Goal: Task Accomplishment & Management: Manage account settings

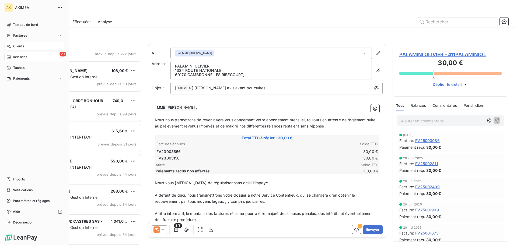
click at [13, 47] on span "Clients" at bounding box center [18, 46] width 11 height 5
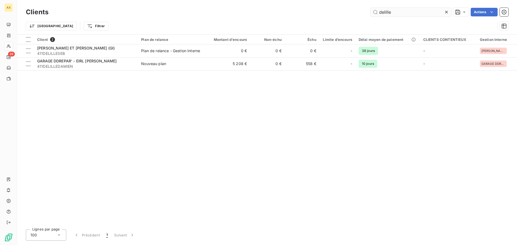
drag, startPoint x: 446, startPoint y: 12, endPoint x: 422, endPoint y: 15, distance: 24.1
click at [446, 12] on icon at bounding box center [445, 11] width 5 height 5
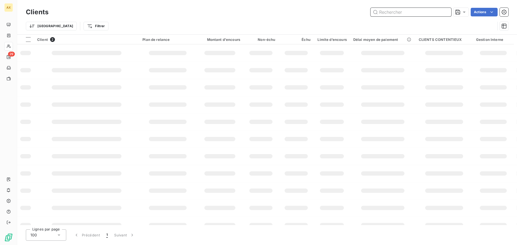
click at [419, 15] on input "text" at bounding box center [410, 12] width 81 height 9
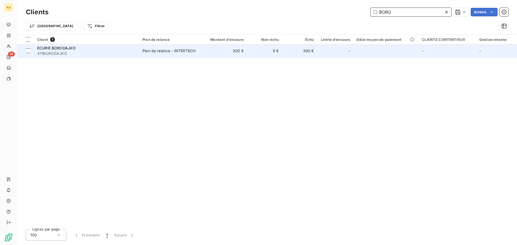
type input "BORO"
click at [76, 53] on span "411BORODAJKO" at bounding box center [86, 53] width 99 height 5
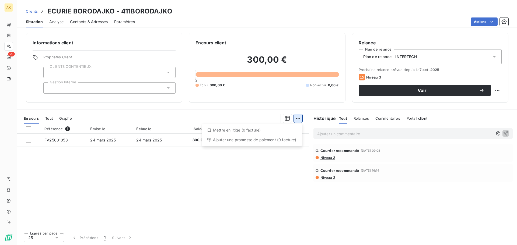
click at [294, 119] on html "AX 29 Clients ECURIE BORODAJKO - 411BORODAJKO Situation Analyse Contacts & Adre…" at bounding box center [258, 122] width 517 height 245
click at [244, 133] on div "Mettre en litige (0 facture)" at bounding box center [252, 130] width 96 height 9
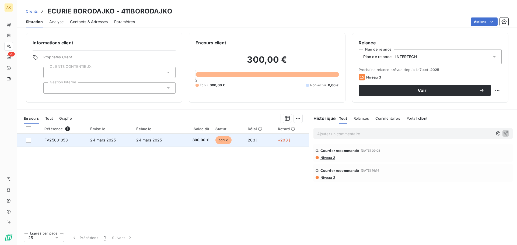
click at [51, 141] on span "FV25001053" at bounding box center [55, 140] width 23 height 5
click at [28, 141] on div at bounding box center [28, 140] width 5 height 5
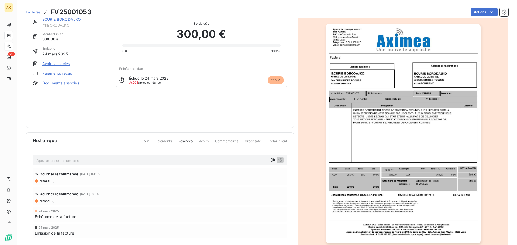
scroll to position [28, 0]
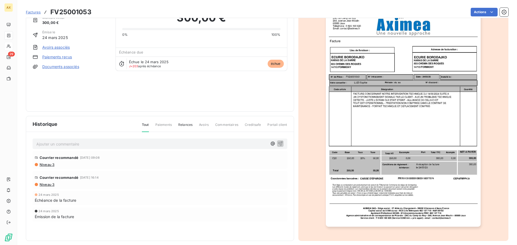
click at [179, 123] on span "Relances" at bounding box center [185, 126] width 14 height 9
click at [145, 125] on span "Tout" at bounding box center [145, 126] width 7 height 9
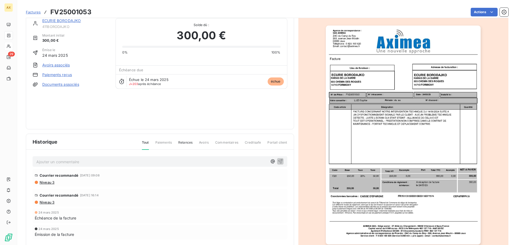
scroll to position [1, 0]
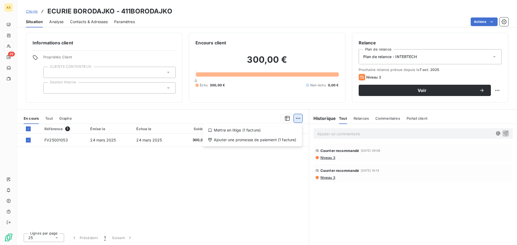
click at [296, 116] on html "AX 29 Clients ECURIE BORODAJKO - 411BORODAJKO Situation Analyse Contacts & Adre…" at bounding box center [258, 122] width 517 height 245
click at [252, 131] on div "Mettre en litige (1 facture)" at bounding box center [251, 130] width 95 height 9
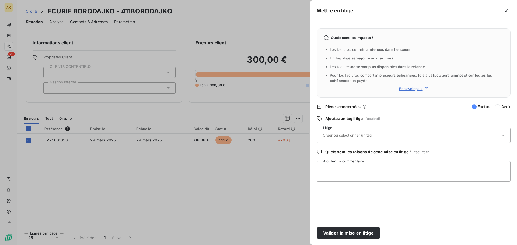
click at [350, 135] on input "text" at bounding box center [361, 135] width 78 height 5
click at [431, 164] on textarea "Ajouter un commentaire" at bounding box center [413, 171] width 194 height 20
click at [504, 134] on icon at bounding box center [502, 135] width 5 height 5
drag, startPoint x: 404, startPoint y: 178, endPoint x: 339, endPoint y: 236, distance: 86.3
click at [403, 178] on textarea "Ajouter un commentaire" at bounding box center [413, 171] width 194 height 20
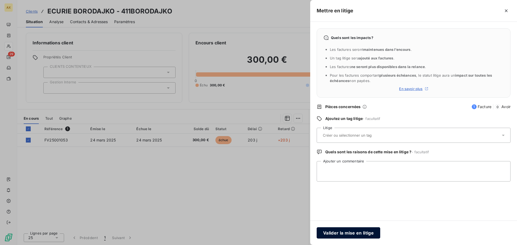
click at [332, 235] on button "Valider la mise en litige" at bounding box center [347, 232] width 63 height 11
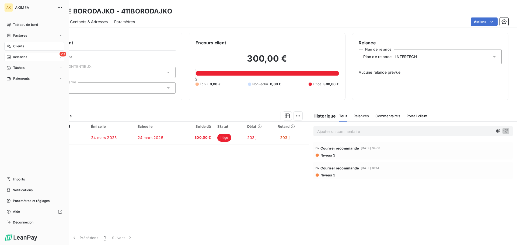
click at [17, 58] on span "Relances" at bounding box center [20, 57] width 14 height 5
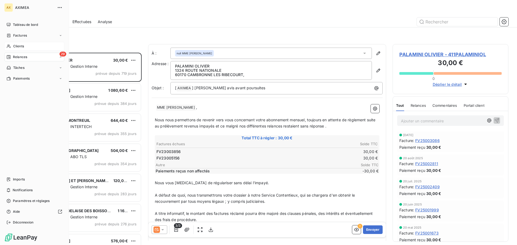
scroll to position [188, 112]
click at [31, 67] on div "À effectuer" at bounding box center [38, 67] width 54 height 9
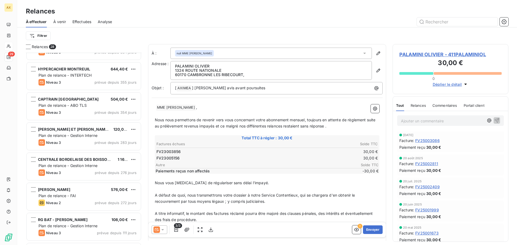
scroll to position [54, 0]
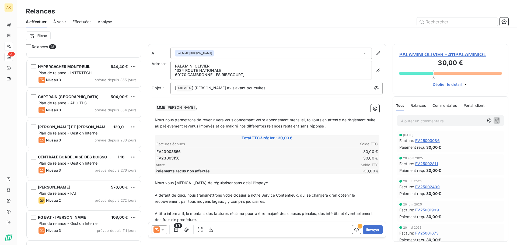
click at [84, 81] on div "Niveau 3 prévue depuis 355 jours" at bounding box center [87, 80] width 98 height 6
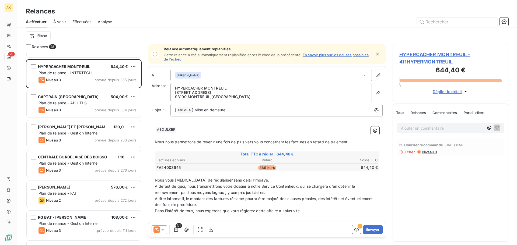
click at [420, 115] on div "Relances" at bounding box center [417, 112] width 15 height 11
click at [428, 143] on span "Courrier recommandé" at bounding box center [423, 145] width 39 height 4
click at [423, 153] on span "Niveau 3" at bounding box center [428, 152] width 15 height 4
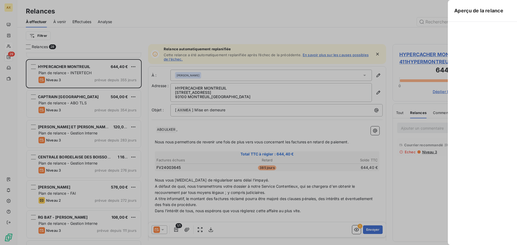
scroll to position [188, 112]
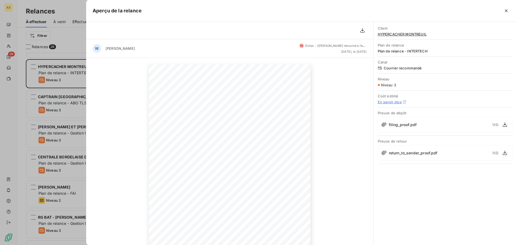
click at [401, 153] on span "return_to_sender_proof.pdf" at bounding box center [412, 153] width 49 height 6
click at [409, 156] on div "return_to_sender_proof.pdf 1 KB" at bounding box center [444, 153] width 135 height 16
drag, startPoint x: 504, startPoint y: 154, endPoint x: 475, endPoint y: 149, distance: 29.5
click at [504, 154] on icon "button" at bounding box center [504, 152] width 5 height 5
click at [506, 125] on icon "button" at bounding box center [504, 124] width 5 height 5
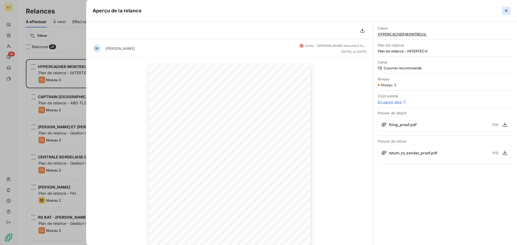
click at [504, 9] on icon "button" at bounding box center [505, 10] width 5 height 5
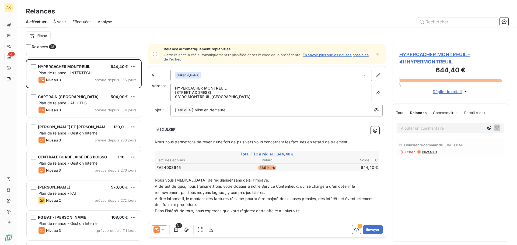
click at [375, 54] on icon "button" at bounding box center [377, 53] width 5 height 5
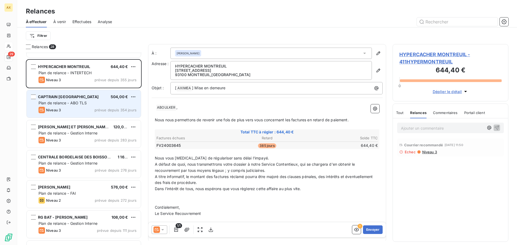
click at [52, 109] on span "Niveau 3" at bounding box center [53, 110] width 15 height 4
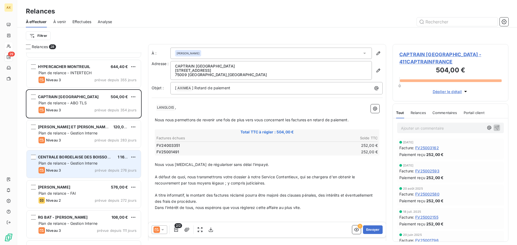
click at [59, 164] on span "Plan de relance - Gestion Interne" at bounding box center [67, 163] width 59 height 5
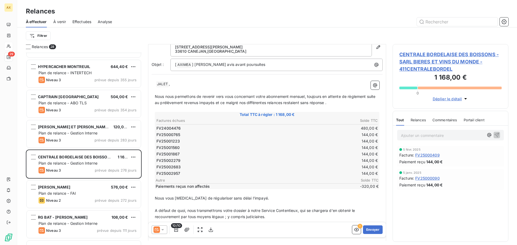
scroll to position [51, 0]
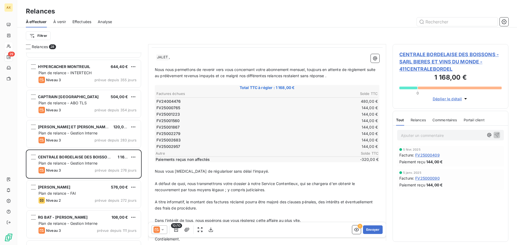
click at [418, 120] on span "Relances" at bounding box center [417, 120] width 15 height 4
click at [437, 121] on span "Commentaires" at bounding box center [445, 120] width 25 height 4
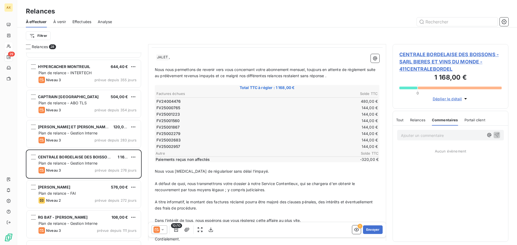
click at [464, 119] on span "Portail client" at bounding box center [474, 120] width 21 height 4
click at [403, 121] on span "Tout" at bounding box center [400, 120] width 8 height 4
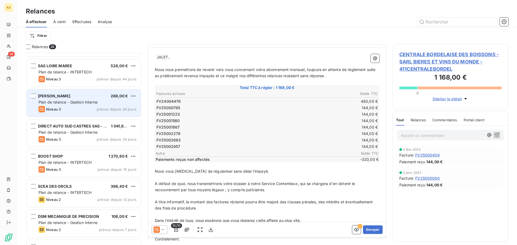
scroll to position [296, 0]
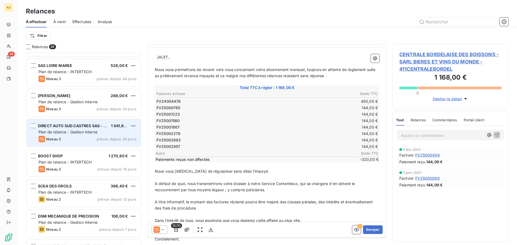
click at [84, 140] on div "Niveau 3 prévue depuis 34 jours" at bounding box center [87, 139] width 98 height 6
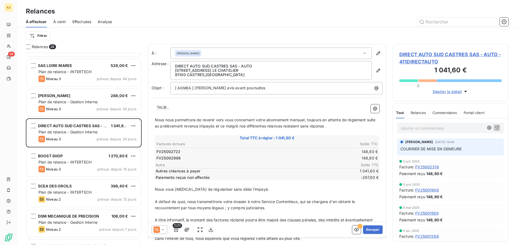
click at [417, 115] on span "Relances" at bounding box center [417, 113] width 15 height 4
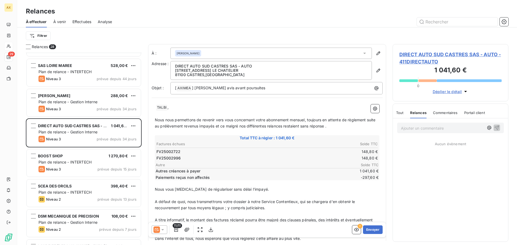
click at [435, 112] on span "Commentaires" at bounding box center [445, 113] width 25 height 4
drag, startPoint x: 471, startPoint y: 112, endPoint x: 428, endPoint y: 114, distance: 42.8
click at [470, 111] on span "Portail client" at bounding box center [474, 113] width 21 height 4
click at [397, 111] on span "Tout" at bounding box center [400, 113] width 8 height 4
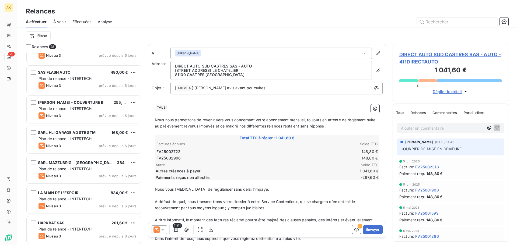
scroll to position [652, 0]
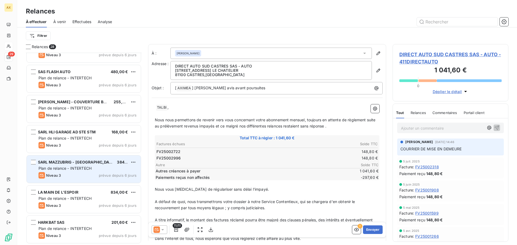
click at [73, 173] on div "Niveau 3 prévue depuis 6 jours" at bounding box center [87, 175] width 98 height 6
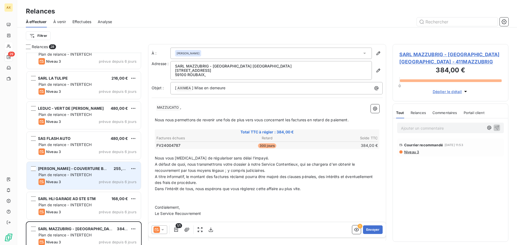
scroll to position [571, 0]
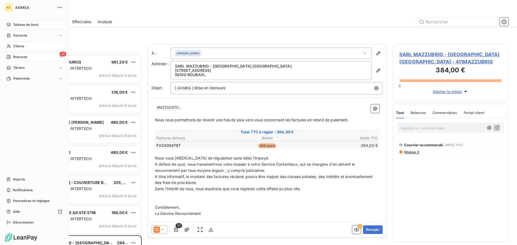
click at [26, 25] on span "Tableau de bord" at bounding box center [25, 24] width 25 height 5
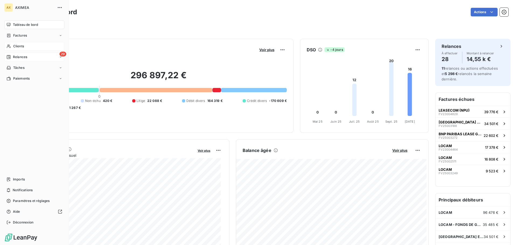
click at [21, 57] on span "Relances" at bounding box center [20, 57] width 14 height 5
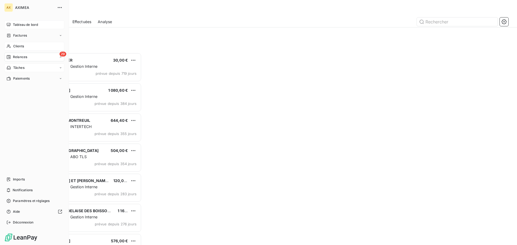
scroll to position [188, 112]
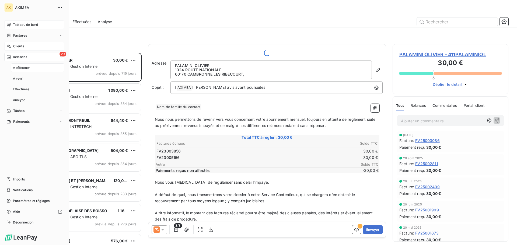
click at [26, 66] on span "À effectuer" at bounding box center [21, 67] width 17 height 5
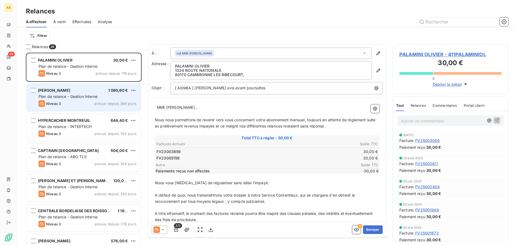
click at [80, 97] on span "Plan de relance - Gestion Interne" at bounding box center [67, 96] width 59 height 5
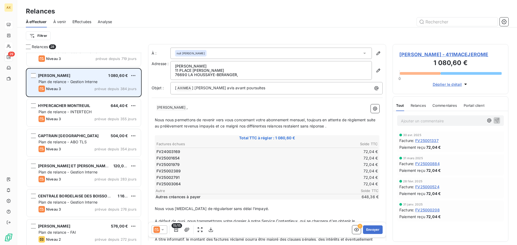
scroll to position [27, 0]
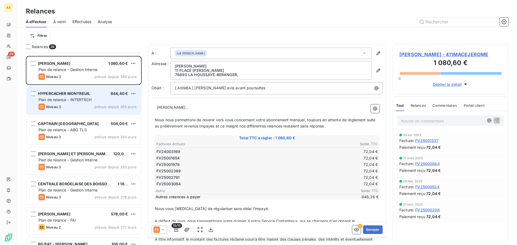
click at [71, 102] on span "Plan de relance - INTERTECH" at bounding box center [64, 99] width 53 height 5
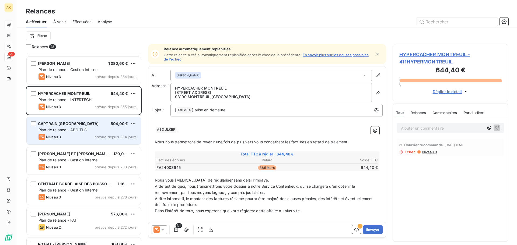
click at [68, 130] on span "Plan de relance - ABO TLS" at bounding box center [62, 130] width 48 height 5
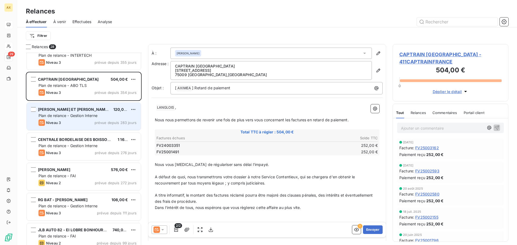
scroll to position [81, 0]
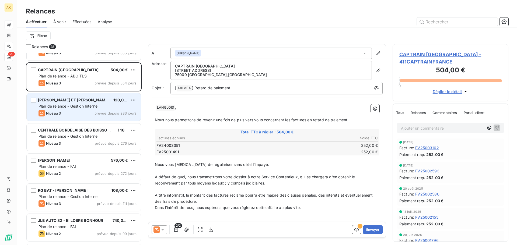
click at [62, 137] on span "Plan de relance - Gestion Interne" at bounding box center [67, 136] width 59 height 5
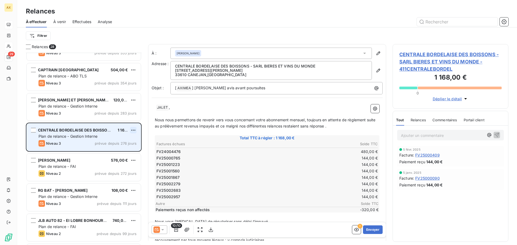
click at [133, 131] on html "AX 29 Relances À effectuer À venir Effectuées Analyse Filtrer Relances 28 [PERS…" at bounding box center [258, 122] width 517 height 245
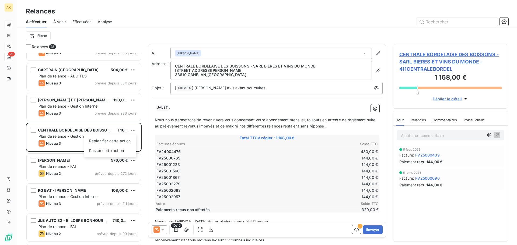
click at [70, 139] on html "AX 29 Relances À effectuer À venir Effectuées Analyse Filtrer Relances 28 [PERS…" at bounding box center [258, 122] width 517 height 245
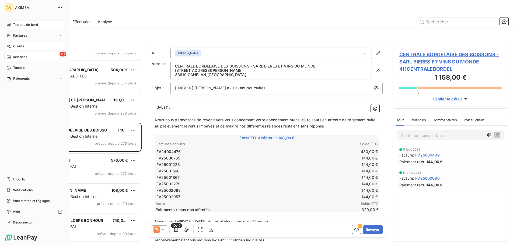
click at [16, 48] on span "Clients" at bounding box center [18, 46] width 11 height 5
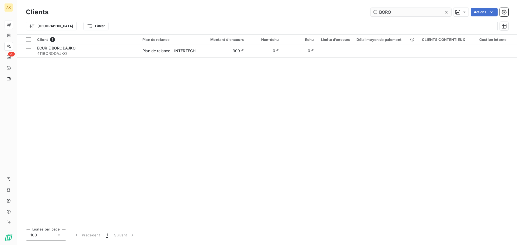
click at [370, 12] on input "BORO" at bounding box center [410, 12] width 81 height 9
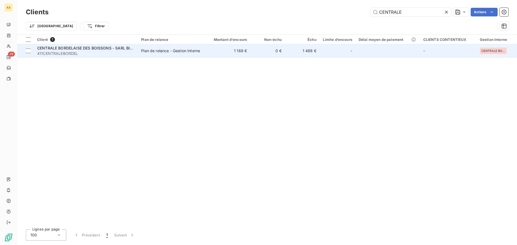
type input "CENTRALE"
click at [75, 49] on span "CENTRALE BORDELAISE DES BOISSONS - SARL BIERES ET VINS DU MONDE" at bounding box center [107, 48] width 140 height 5
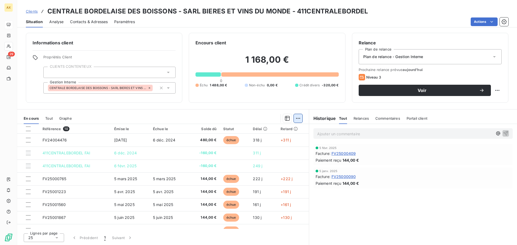
click at [297, 120] on html "AX 29 Clients CENTRALE BORDELAISE DES BOISSONS - SARL BIERES ET VINS DU MONDE -…" at bounding box center [258, 122] width 517 height 245
click at [231, 130] on div "Mettre en litige (0 facture)" at bounding box center [252, 130] width 96 height 9
click at [27, 130] on div at bounding box center [28, 128] width 5 height 5
click at [298, 118] on html "AX 29 Clients CENTRALE BORDELAISE DES BOISSONS - SARL BIERES ET VINS DU MONDE -…" at bounding box center [258, 122] width 517 height 245
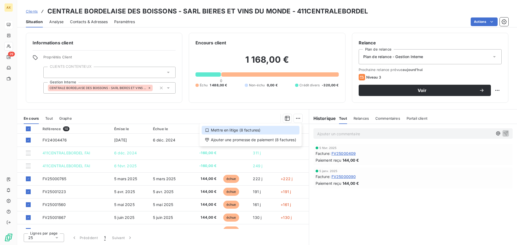
click at [257, 130] on div "Mettre en litige (8 factures)" at bounding box center [251, 130] width 98 height 9
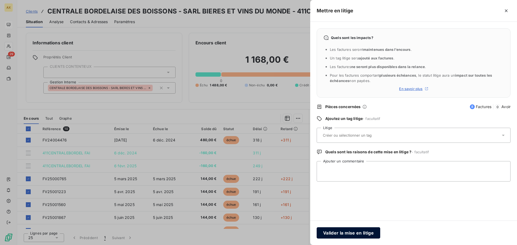
click at [347, 234] on button "Valider la mise en litige" at bounding box center [347, 232] width 63 height 11
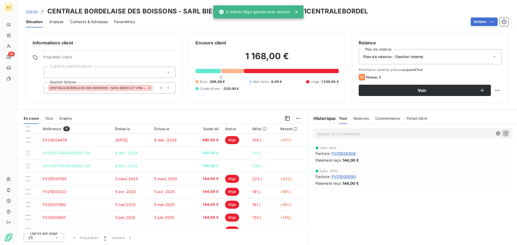
drag, startPoint x: 295, startPoint y: 11, endPoint x: 300, endPoint y: 13, distance: 4.7
click at [295, 11] on icon at bounding box center [296, 11] width 5 height 5
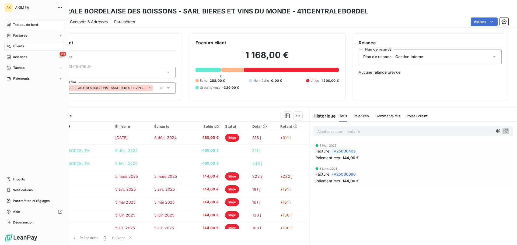
click at [20, 47] on span "Clients" at bounding box center [18, 46] width 11 height 5
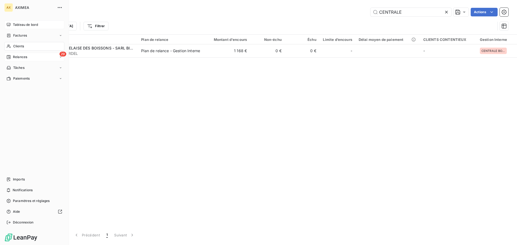
click at [26, 59] on div "29 Relances" at bounding box center [34, 57] width 60 height 9
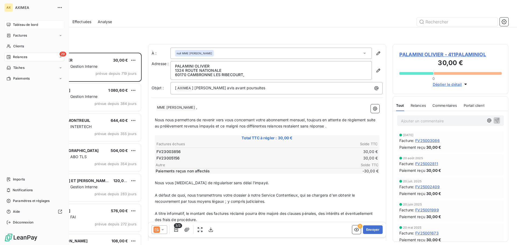
scroll to position [188, 112]
click at [26, 67] on span "À effectuer" at bounding box center [21, 67] width 17 height 5
click at [22, 47] on span "Clients" at bounding box center [18, 46] width 11 height 5
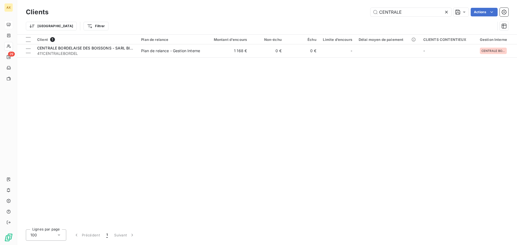
click at [71, 86] on div "Client 1 Plan de relance Montant d'encours Non-échu Échu Limite d’encours Délai…" at bounding box center [266, 130] width 499 height 190
click at [446, 13] on icon at bounding box center [445, 11] width 5 height 5
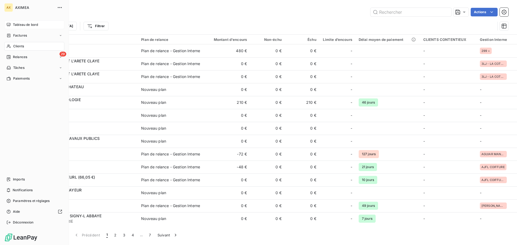
click at [19, 23] on span "Tableau de bord" at bounding box center [25, 24] width 25 height 5
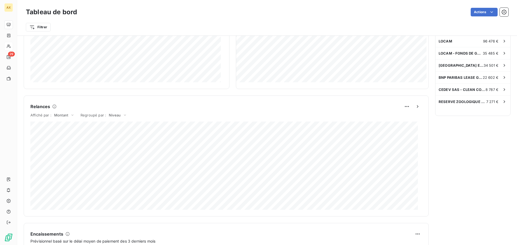
scroll to position [64, 0]
